Goal: Browse casually: Explore the website without a specific task or goal

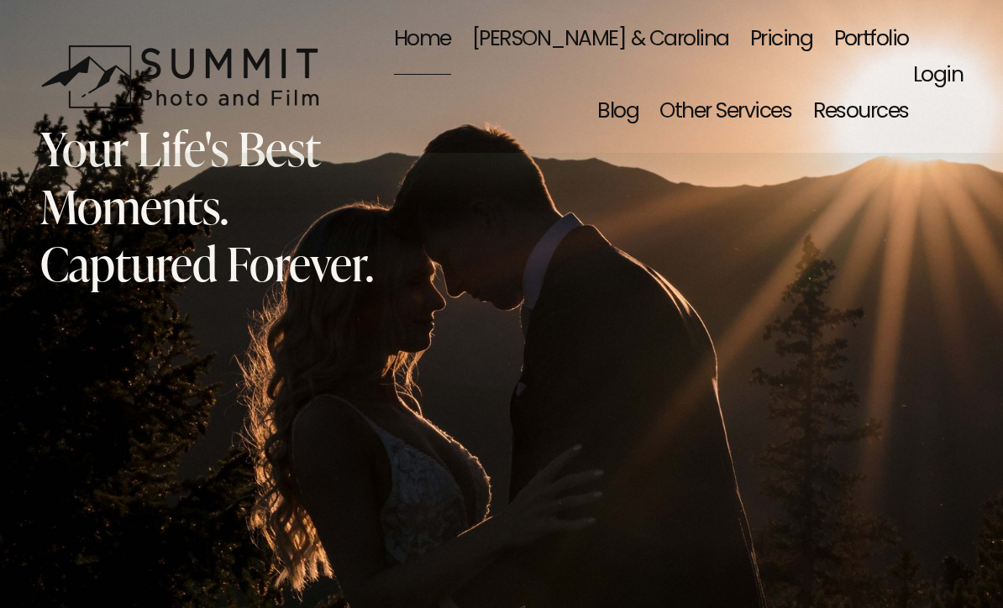
click at [827, 359] on div "Your Life's Best Moments. Captured Forever. Let’s Capture Your Moment Wedding &…" at bounding box center [501, 516] width 1003 height 853
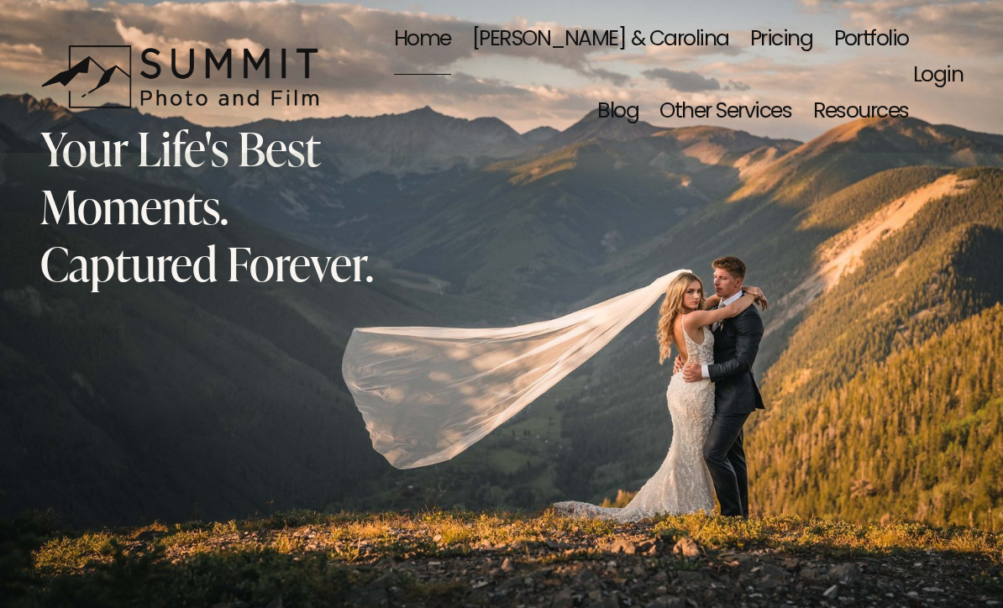
click at [645, 402] on div "Your Life's Best Moments. Captured Forever. Let’s Capture Your Moment Wedding &…" at bounding box center [501, 516] width 1003 height 853
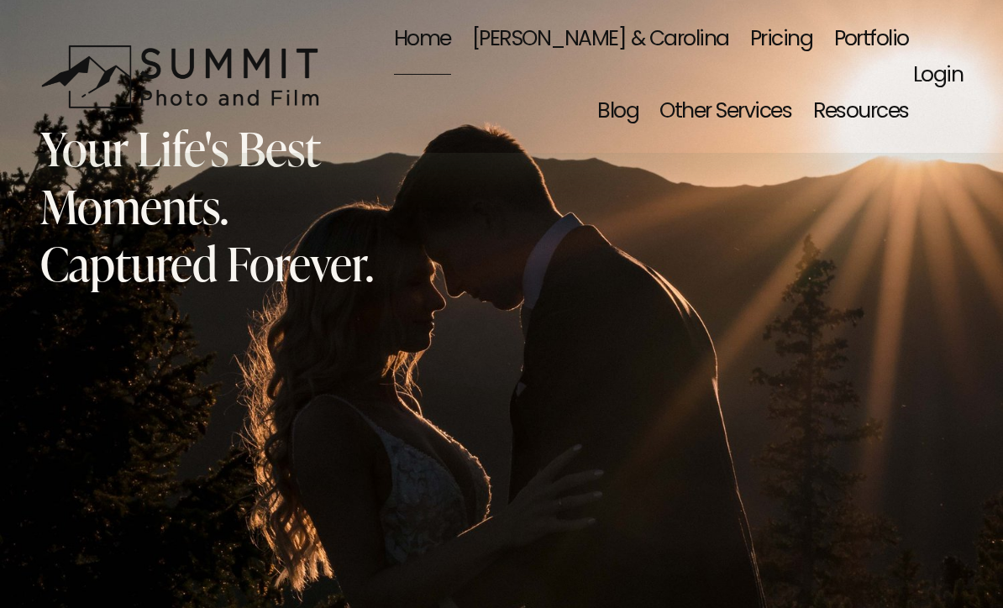
click at [835, 56] on link "Portfolio" at bounding box center [872, 40] width 75 height 71
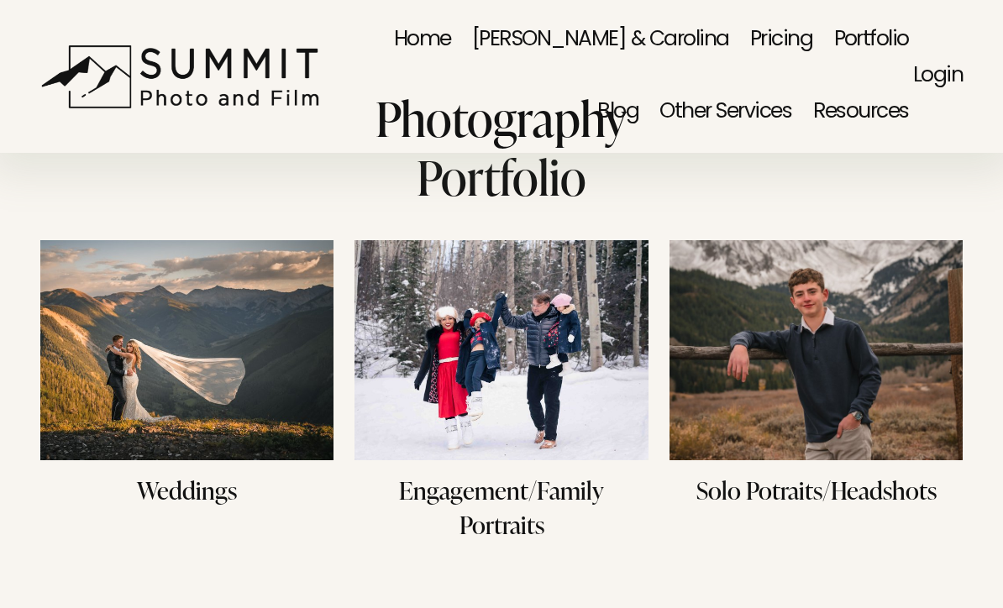
click at [623, 29] on link "[PERSON_NAME] & Carolina" at bounding box center [600, 40] width 257 height 71
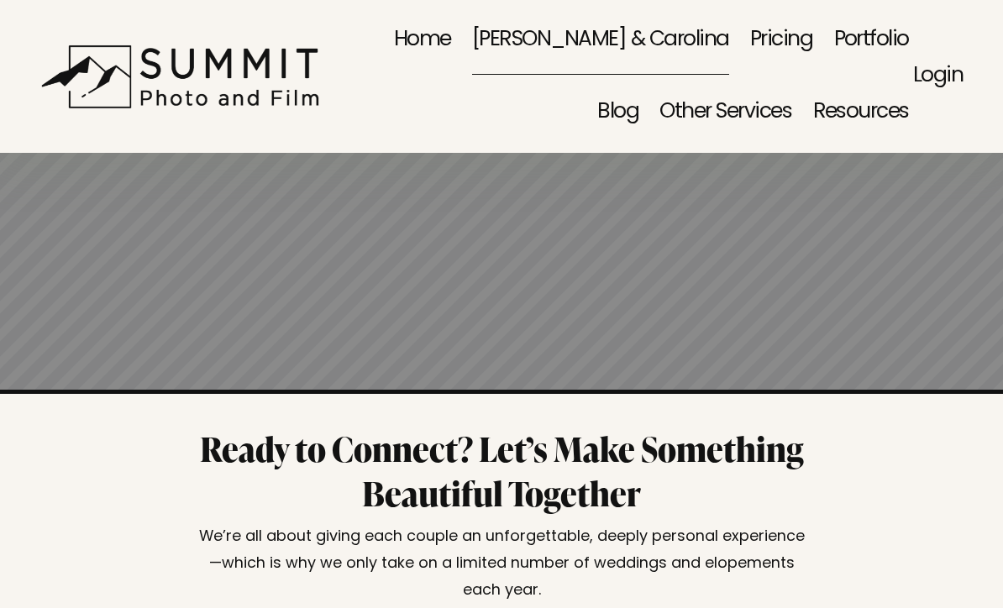
scroll to position [4473, 0]
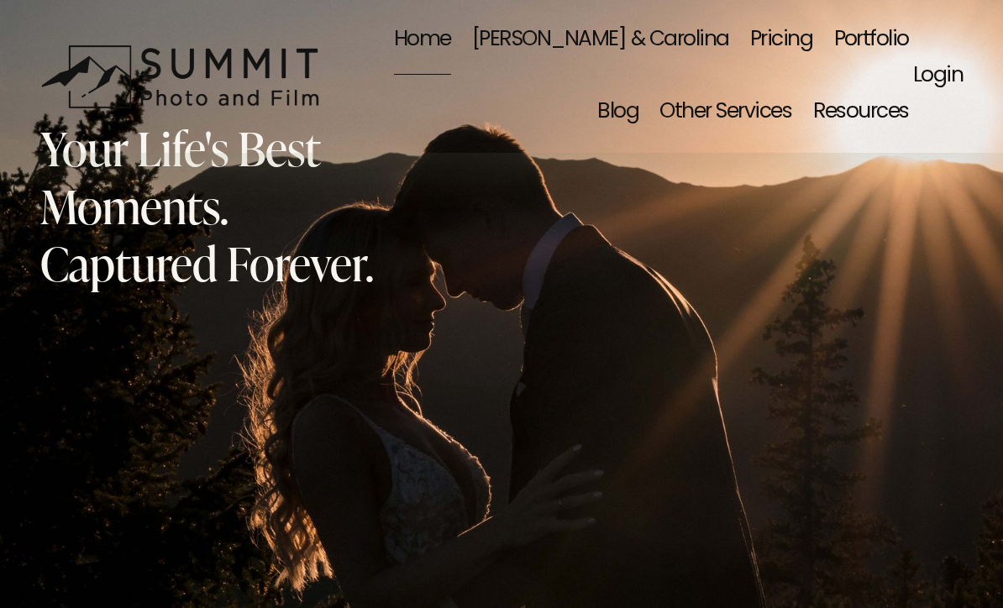
click at [482, 344] on div "Your Life's Best Moments. Captured Forever. Let’s Capture Your Moment Wedding &…" at bounding box center [501, 516] width 1003 height 853
